Goal: Check status

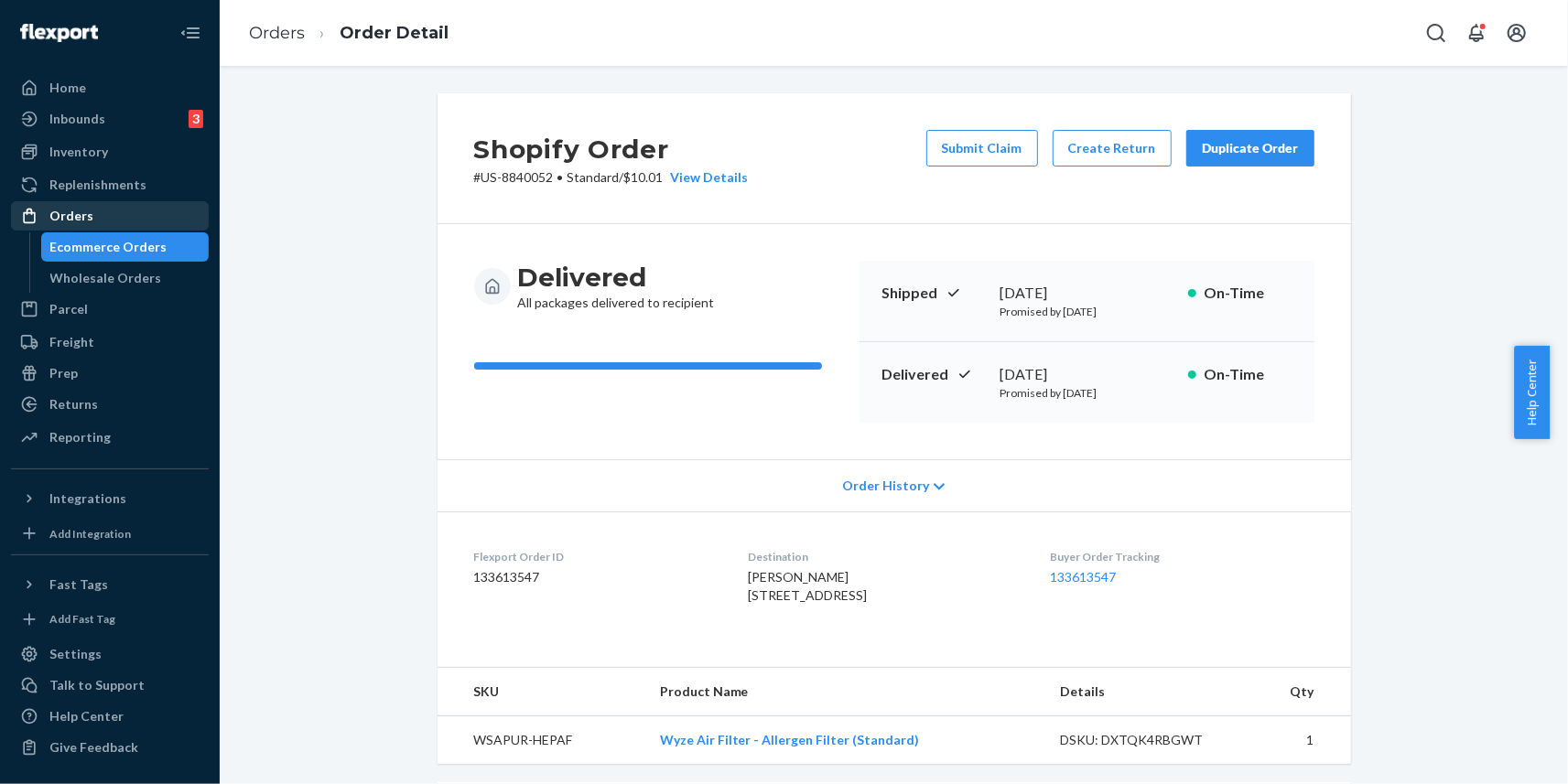
click at [107, 210] on div "Orders" at bounding box center [110, 215] width 194 height 25
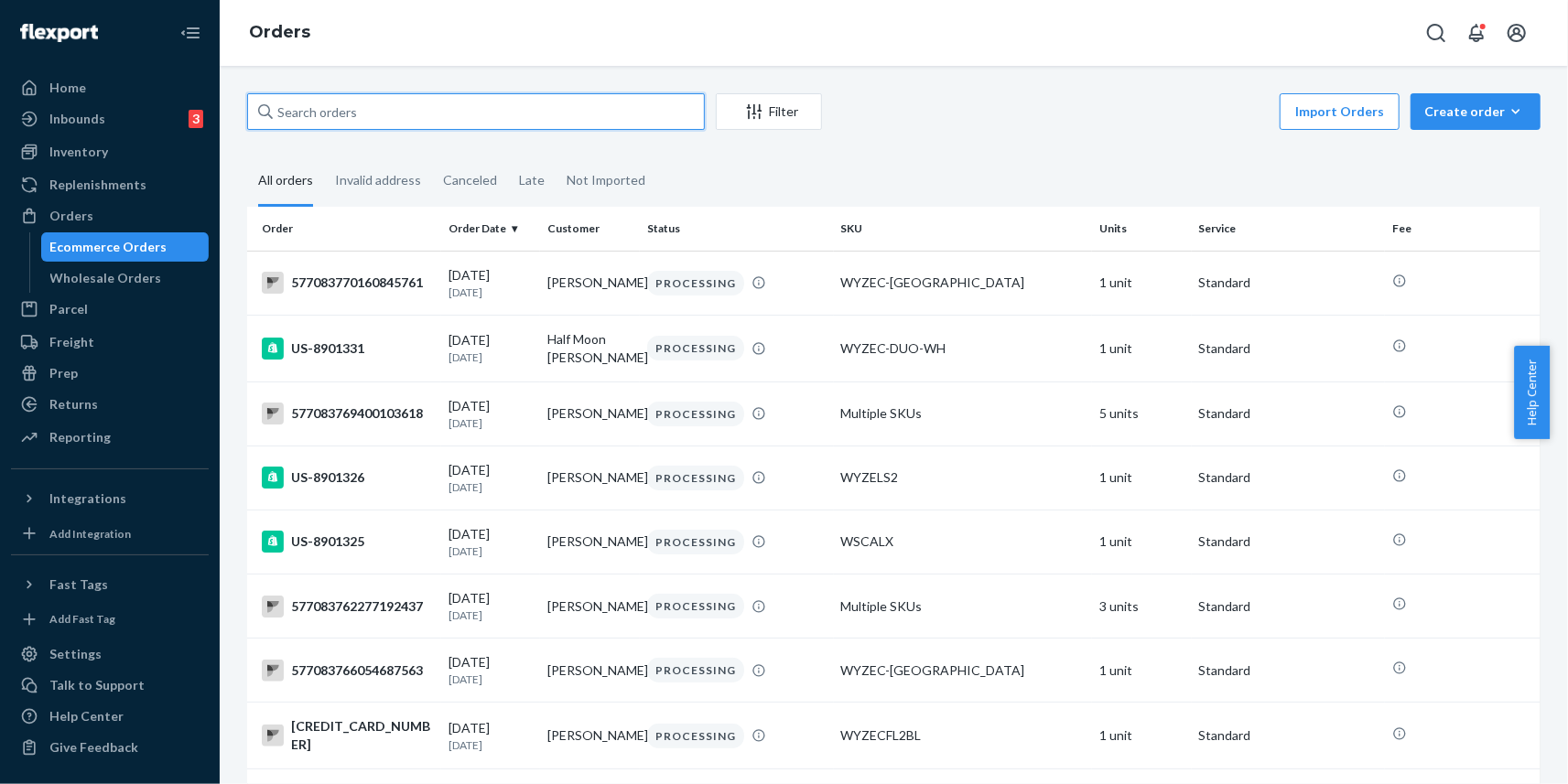
click at [442, 100] on input "text" at bounding box center [475, 111] width 458 height 37
paste input "US-8090674"
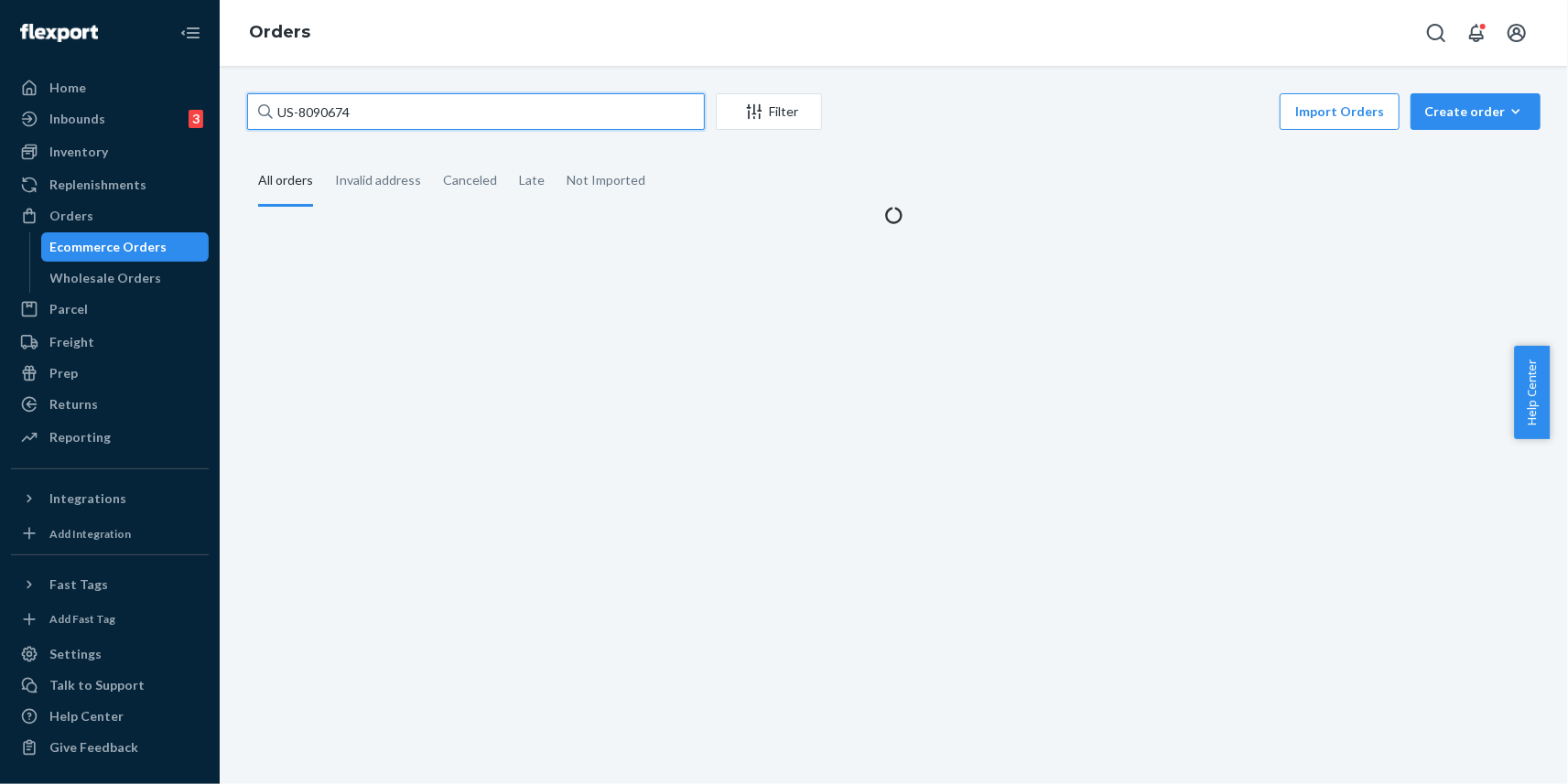
type input "US-8090674"
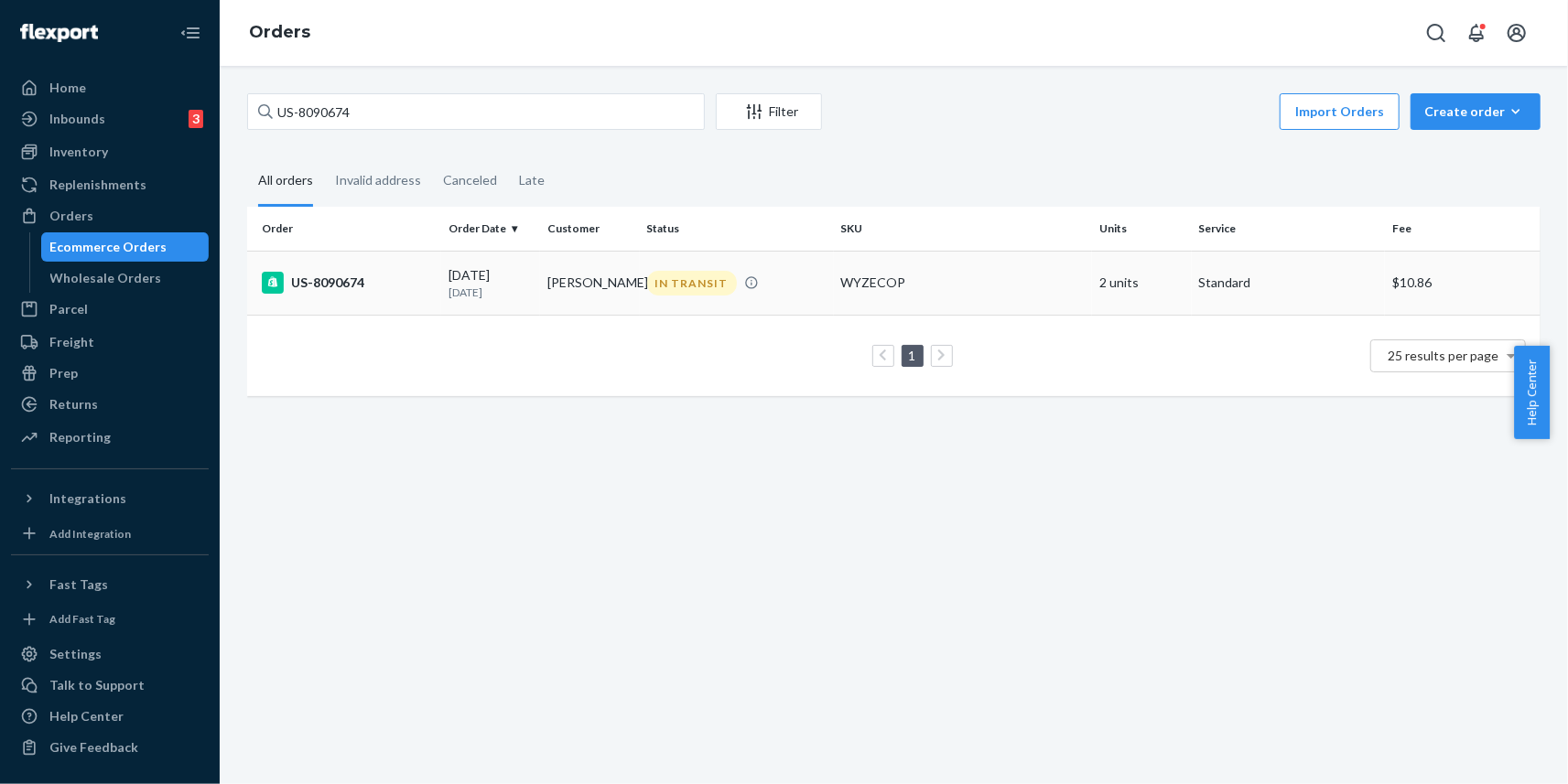
click at [330, 276] on div "US-8090674" at bounding box center [348, 282] width 172 height 22
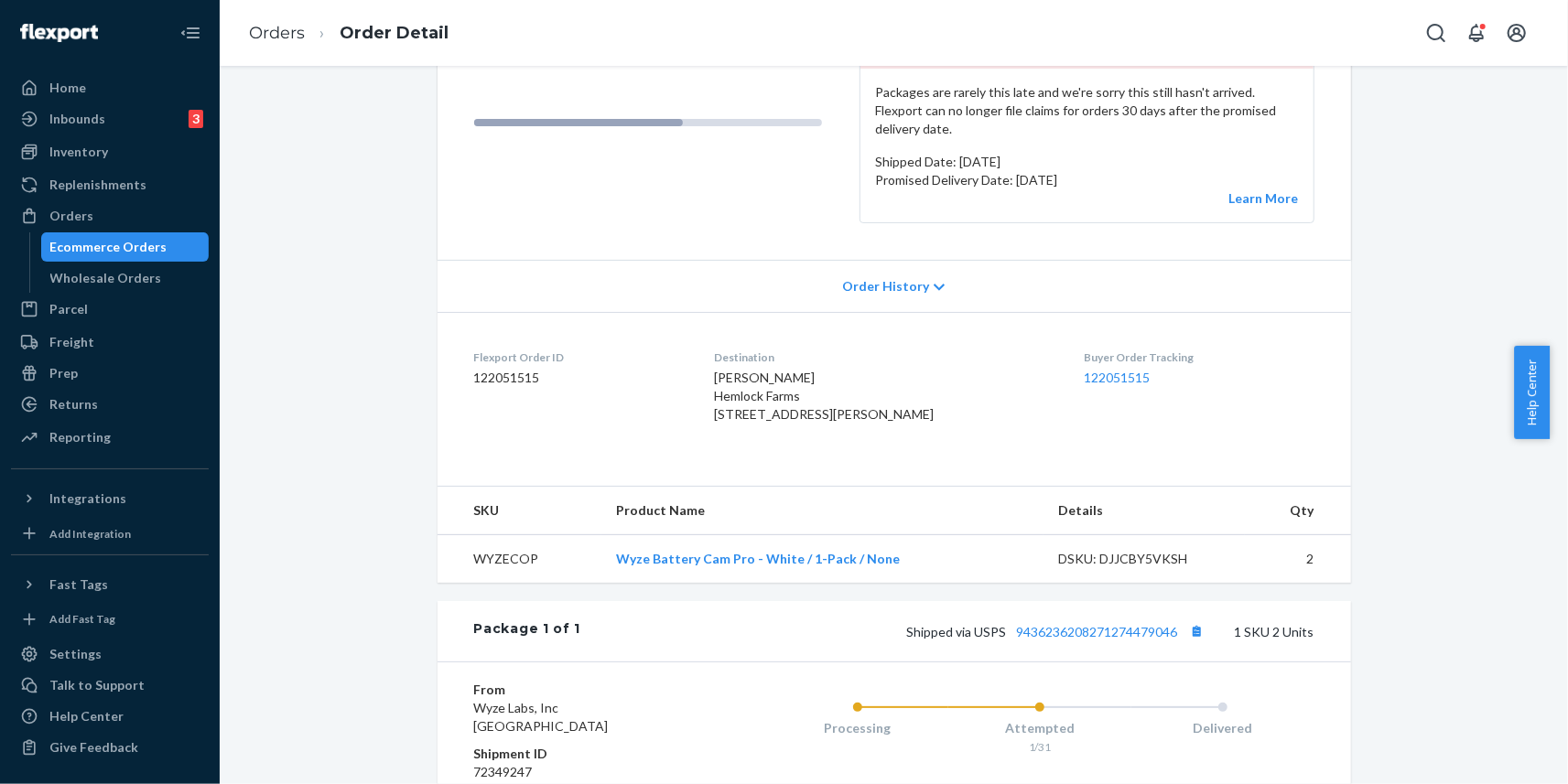
scroll to position [366, 0]
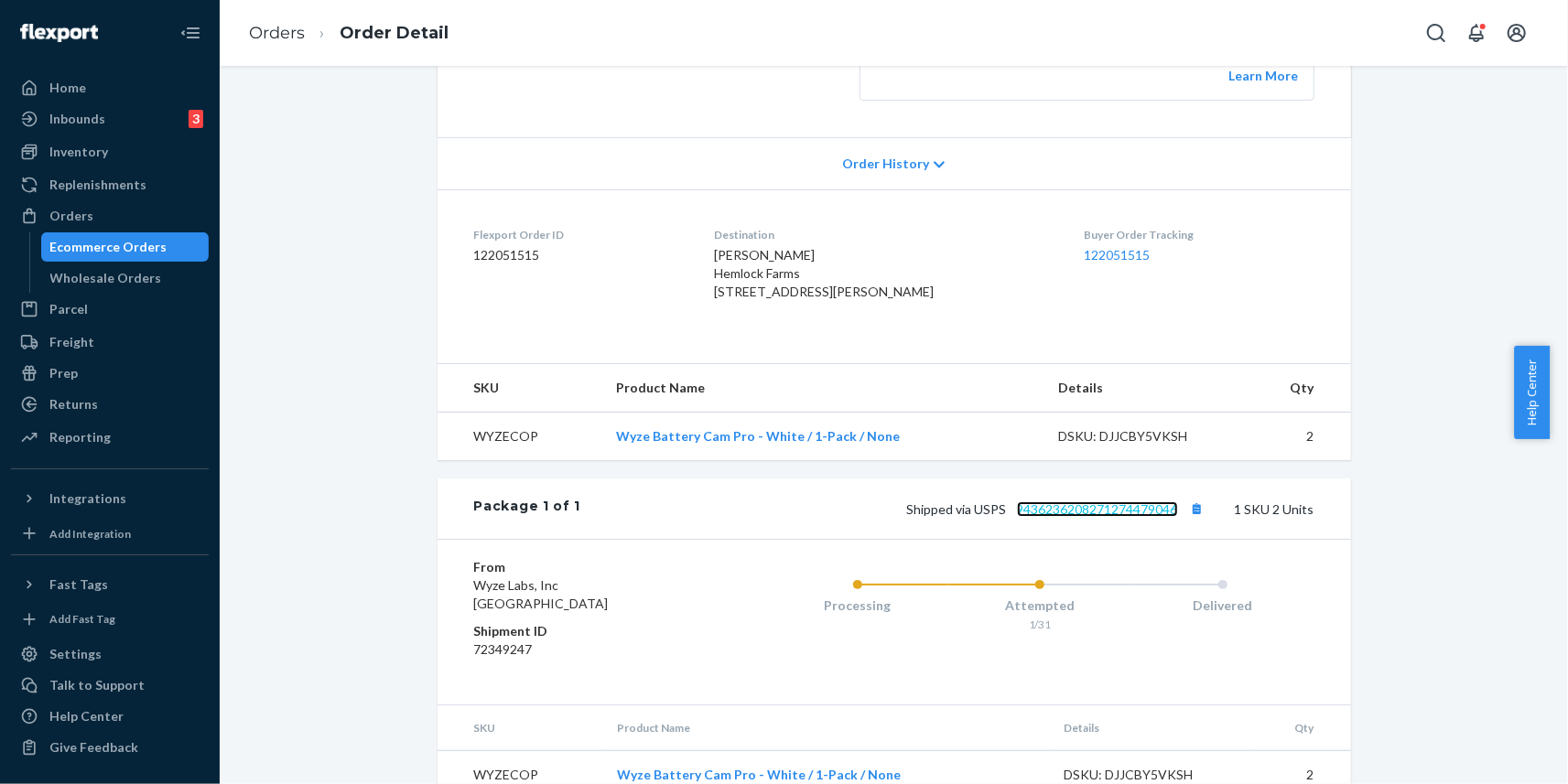
click at [1066, 517] on link "9436236208271274479046" at bounding box center [1097, 509] width 161 height 16
